Goal: Task Accomplishment & Management: Manage account settings

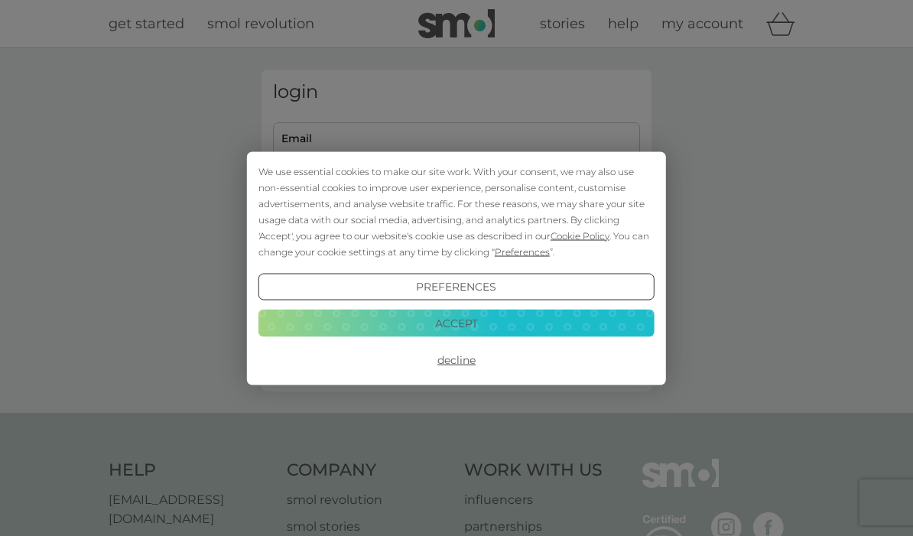
click at [524, 320] on button "Accept" at bounding box center [456, 324] width 396 height 28
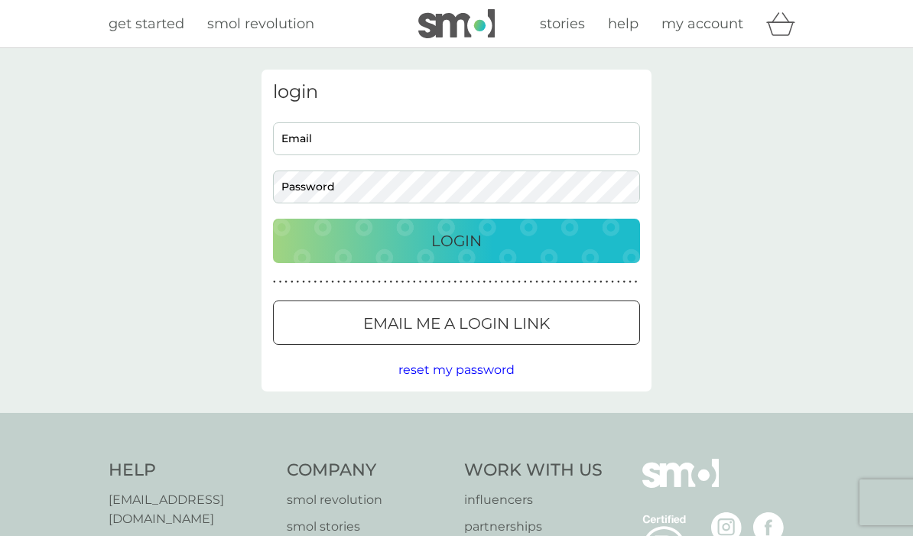
click at [515, 143] on input "Email" at bounding box center [456, 138] width 367 height 33
type input "mjvlies@doctors.org.uk"
click at [456, 240] on button "Login" at bounding box center [456, 241] width 367 height 44
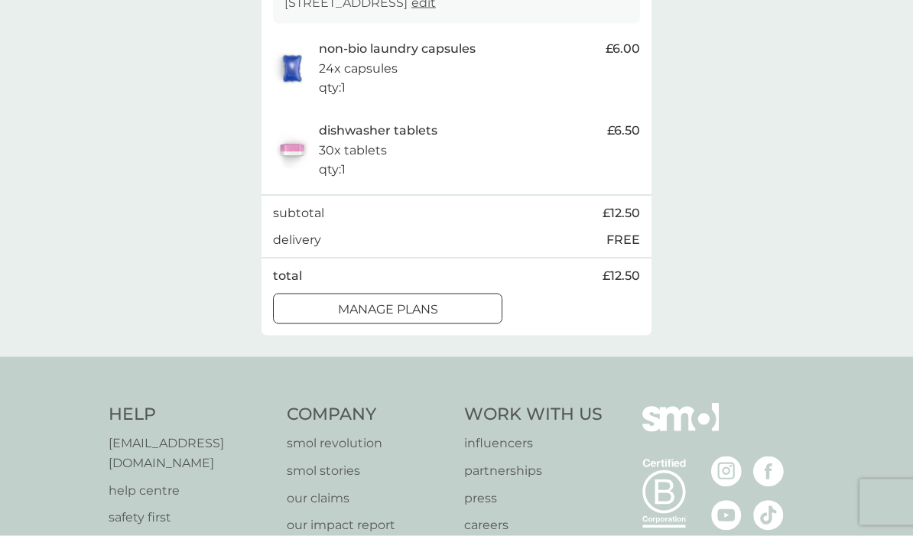
scroll to position [336, 0]
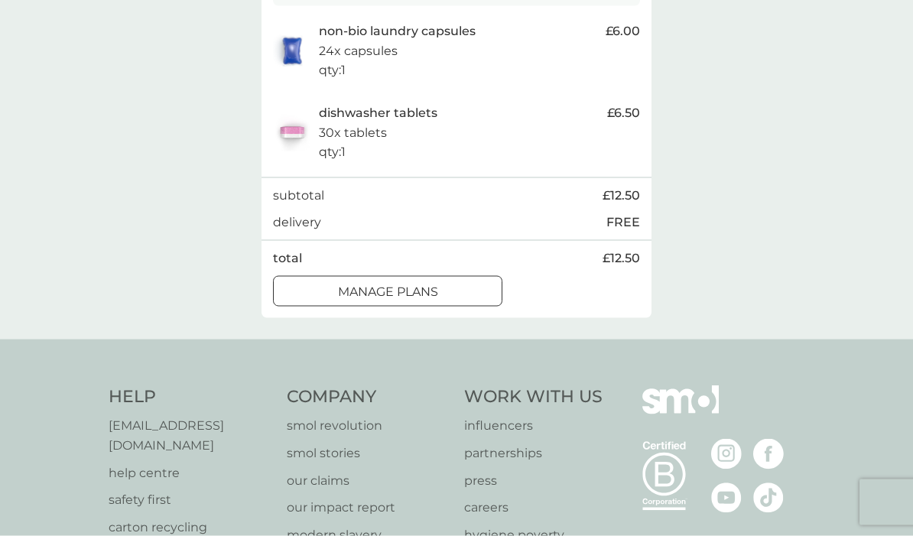
click at [455, 282] on div "manage plans" at bounding box center [388, 292] width 228 height 20
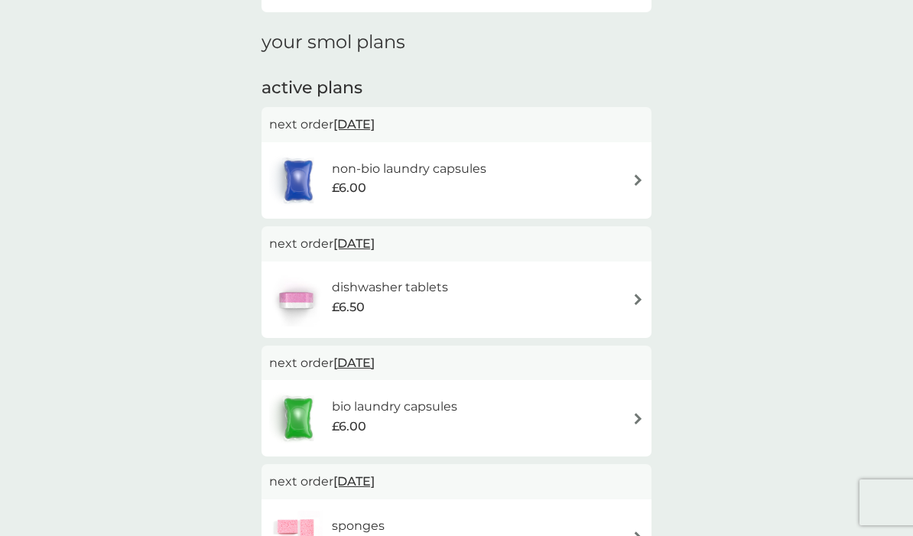
scroll to position [266, 0]
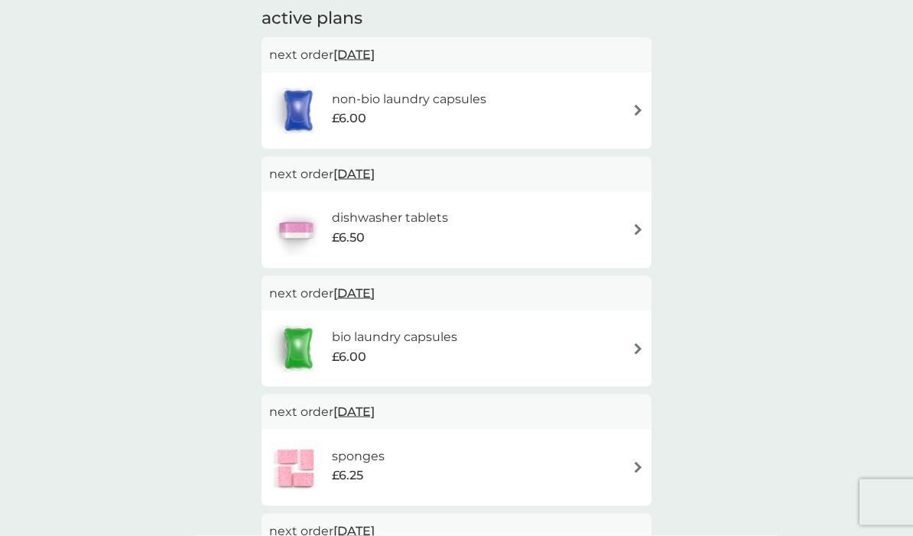
click at [635, 115] on div "non-bio laundry capsules £6.00" at bounding box center [456, 111] width 375 height 54
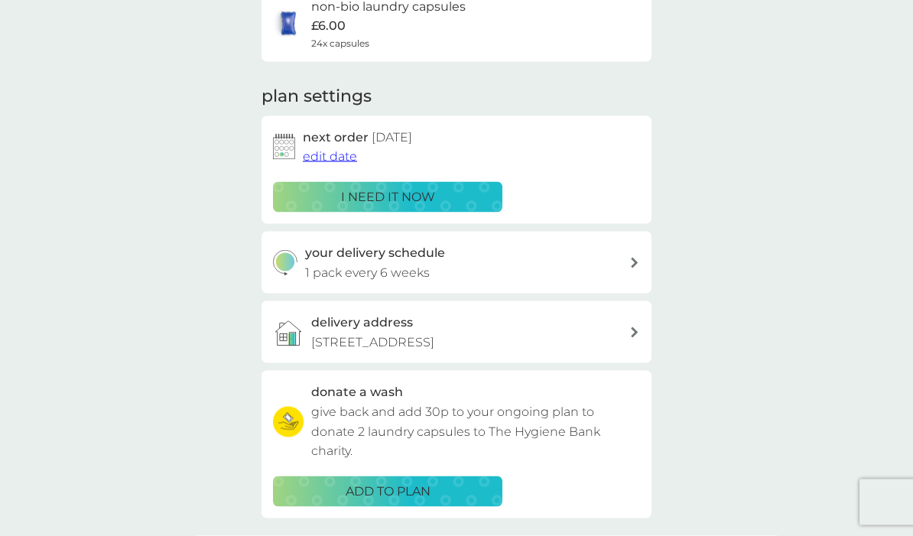
scroll to position [144, 0]
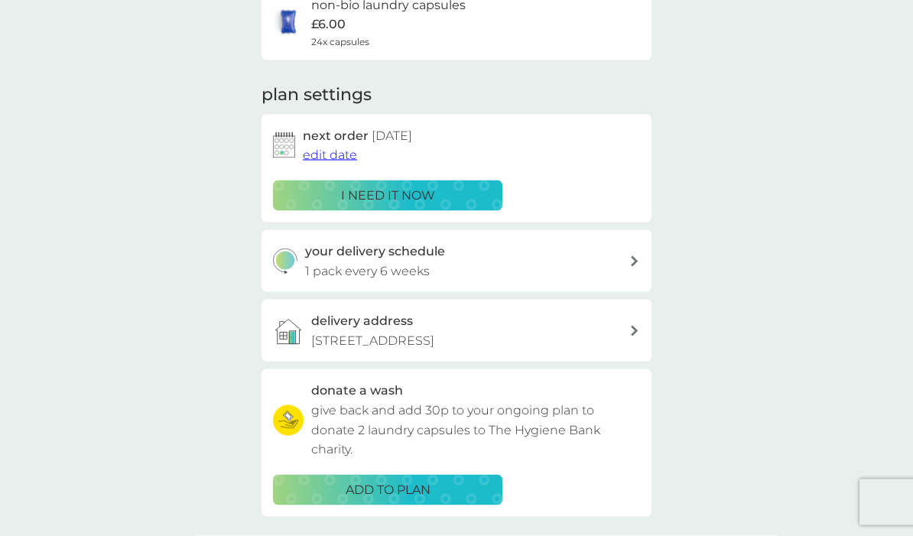
click at [636, 339] on div "delivery address [STREET_ADDRESS][PERSON_NAME]" at bounding box center [456, 331] width 390 height 62
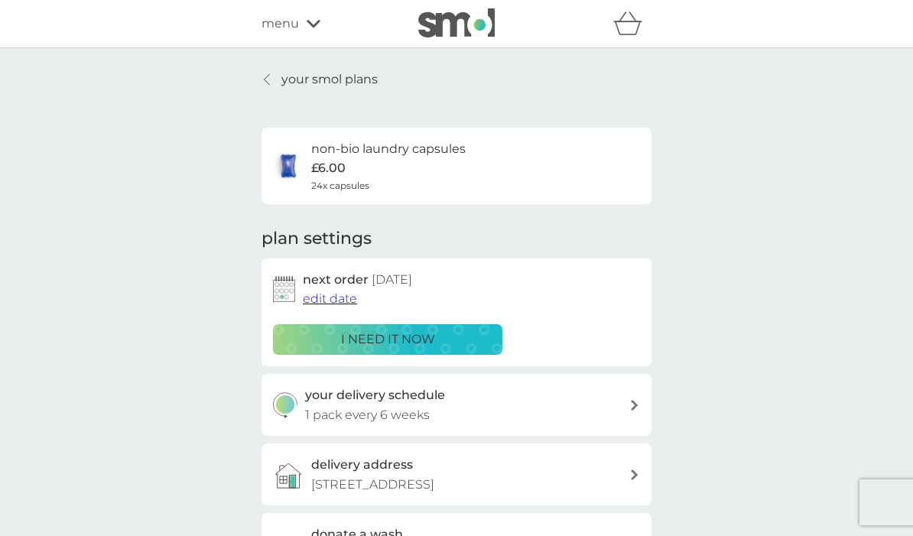
scroll to position [213, 0]
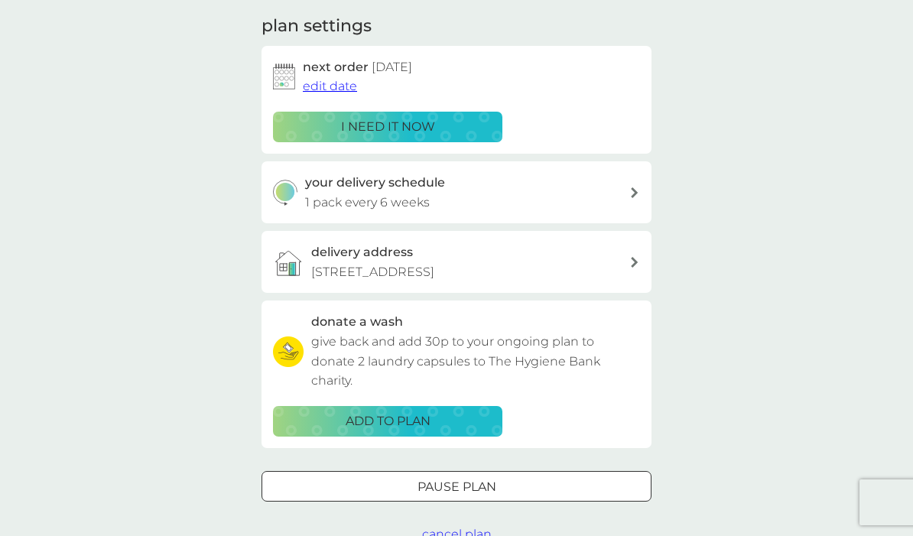
click at [632, 193] on icon at bounding box center [634, 192] width 7 height 11
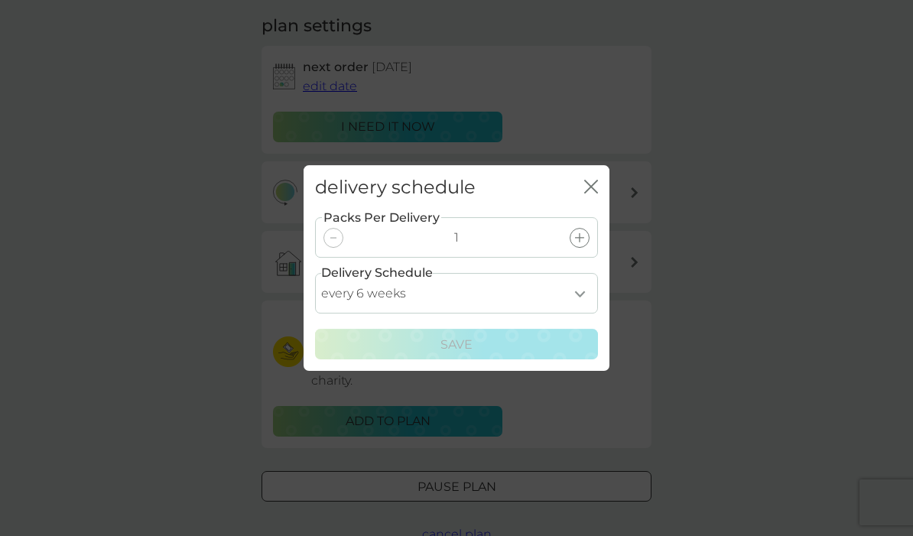
click at [589, 297] on select "every 1 week every 2 weeks every 3 weeks every 4 weeks every 5 weeks every 6 we…" at bounding box center [456, 293] width 283 height 41
select select "56"
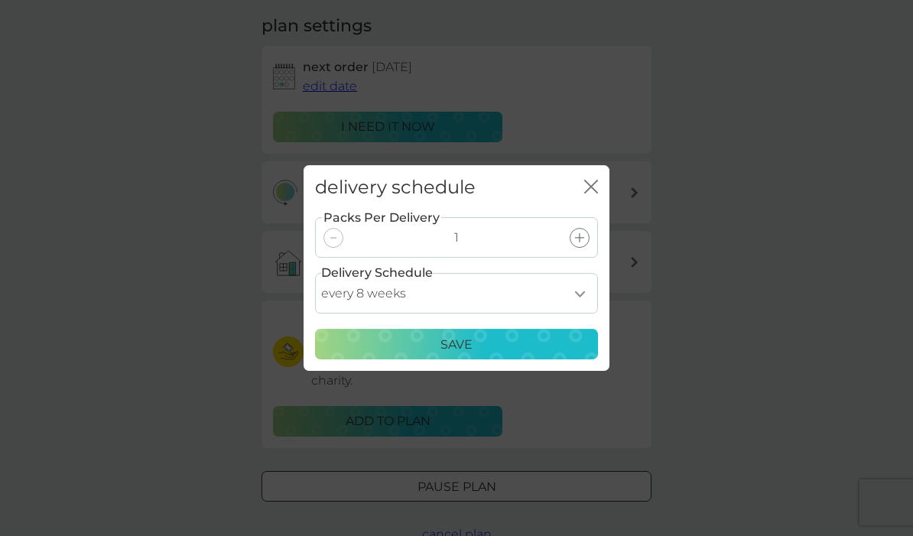
click at [549, 342] on div "Save" at bounding box center [456, 345] width 263 height 20
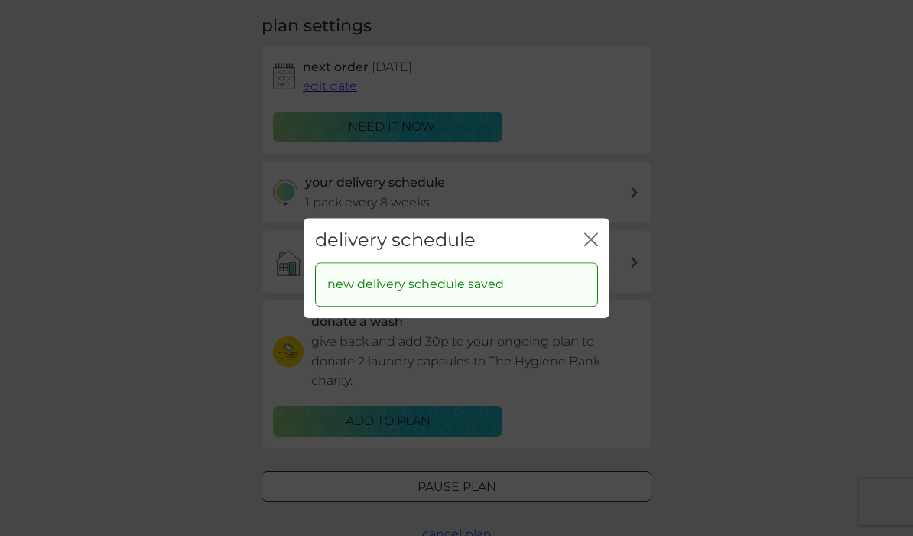
click at [595, 236] on icon "close" at bounding box center [594, 239] width 6 height 12
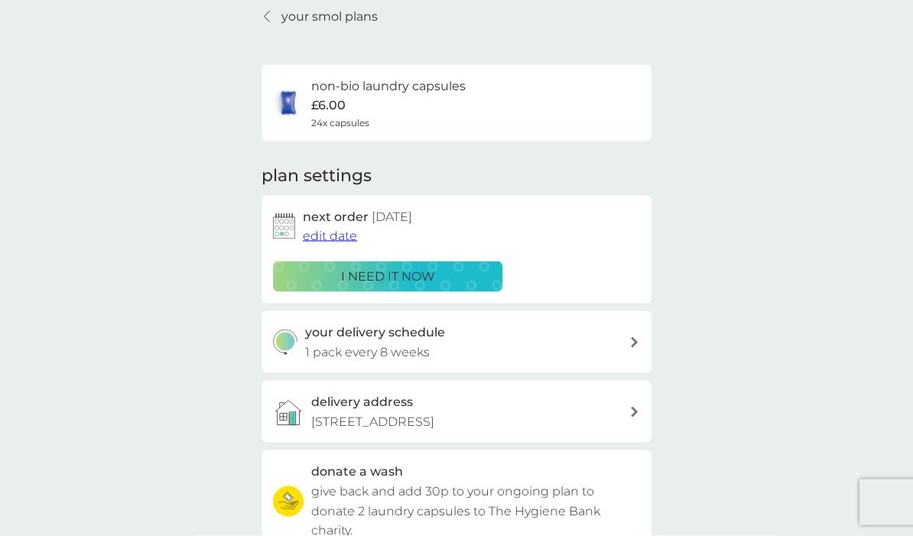
scroll to position [63, 0]
click at [341, 235] on span "edit date" at bounding box center [330, 235] width 54 height 15
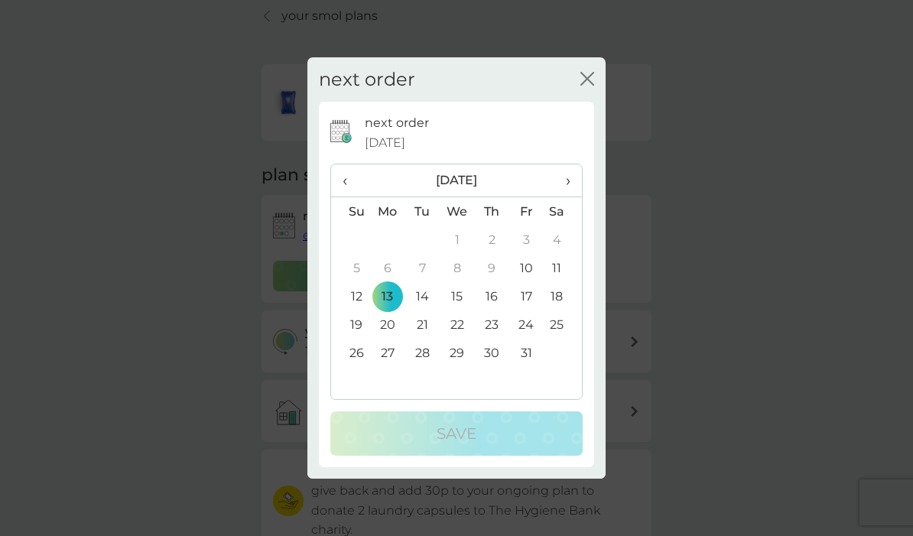
click at [388, 367] on td "27" at bounding box center [387, 353] width 35 height 28
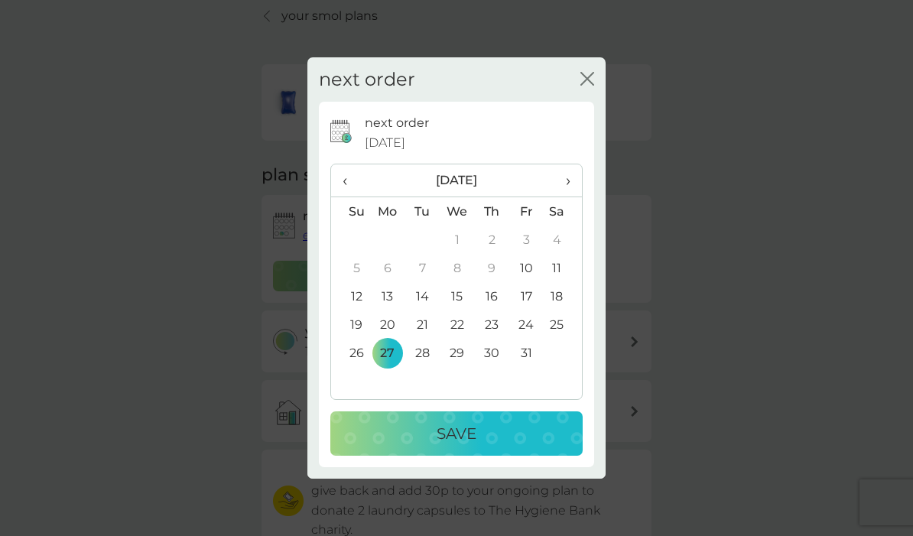
click at [557, 446] on div "Save" at bounding box center [457, 433] width 222 height 24
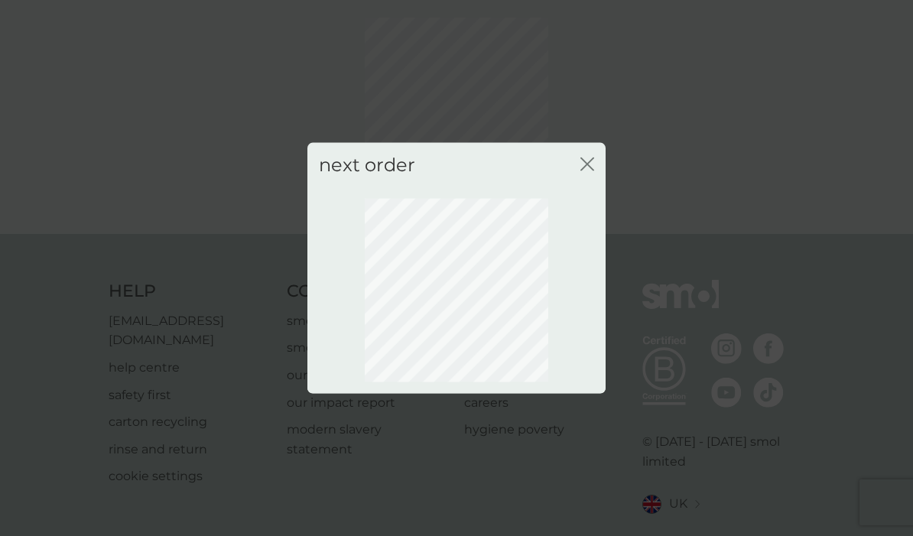
scroll to position [36, 0]
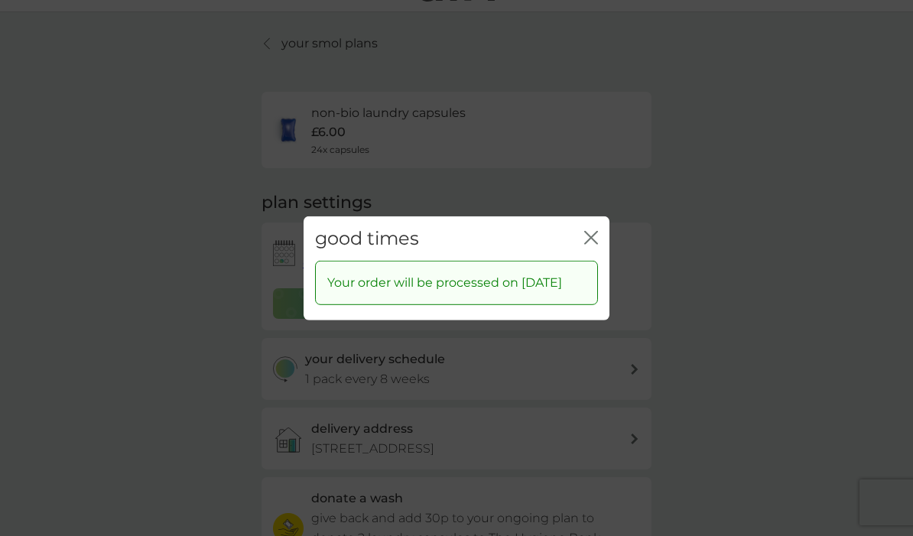
click at [593, 243] on icon "close" at bounding box center [594, 237] width 6 height 12
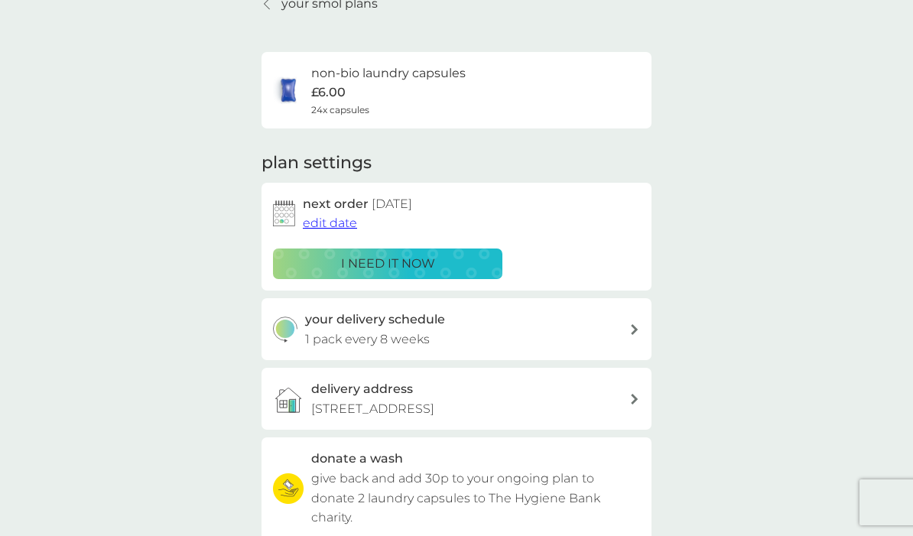
scroll to position [0, 0]
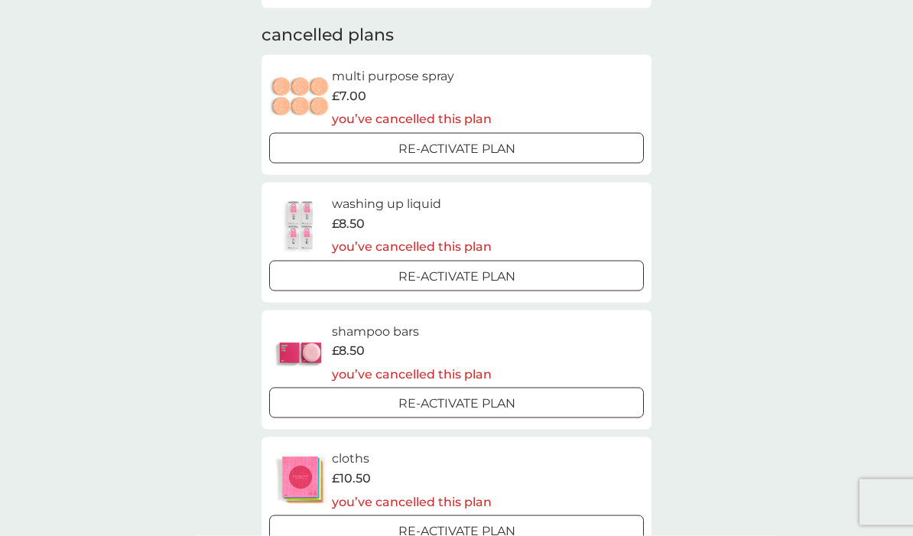
scroll to position [905, 0]
